Goal: Find specific page/section: Find specific page/section

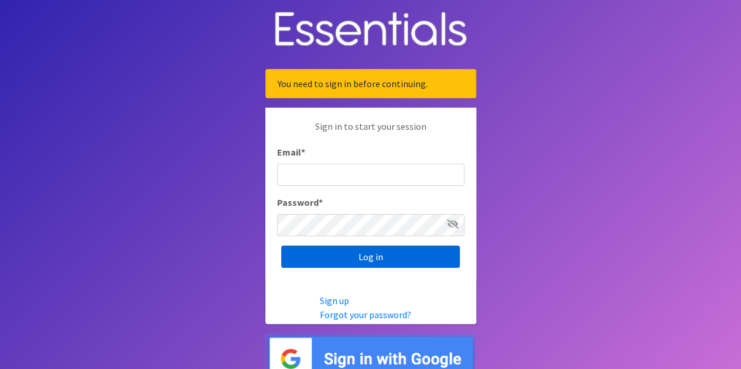
type input "[PERSON_NAME][EMAIL_ADDRESS][DOMAIN_NAME]"
click at [361, 261] on input "Log in" at bounding box center [370, 257] width 179 height 22
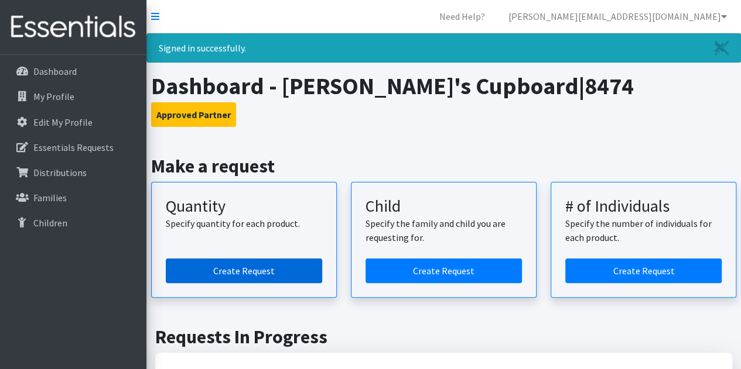
click at [231, 272] on link "Create Request" at bounding box center [244, 271] width 156 height 25
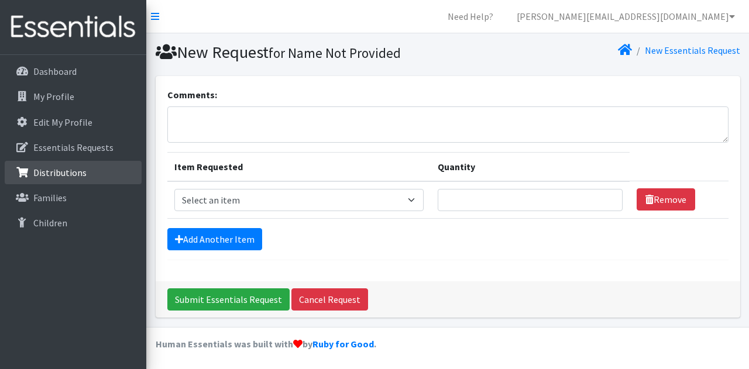
click at [74, 168] on p "Distributions" at bounding box center [59, 173] width 53 height 12
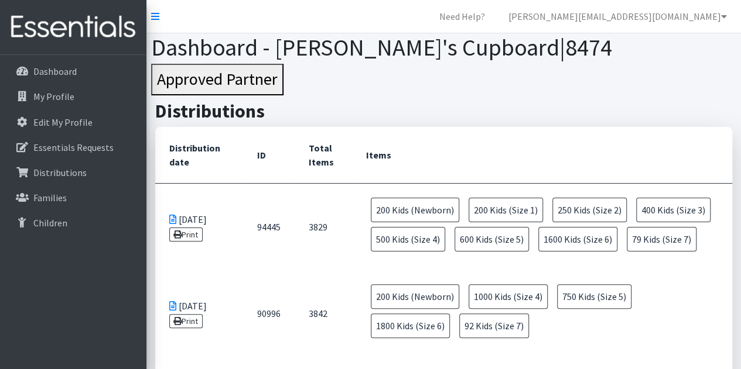
click at [502, 107] on h2 "Distributions" at bounding box center [443, 111] width 577 height 22
